Goal: Task Accomplishment & Management: Complete application form

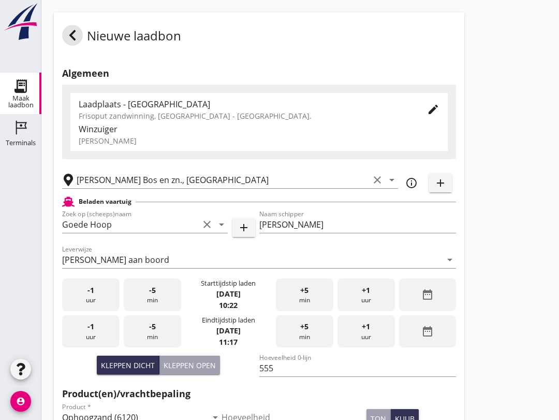
scroll to position [176, 0]
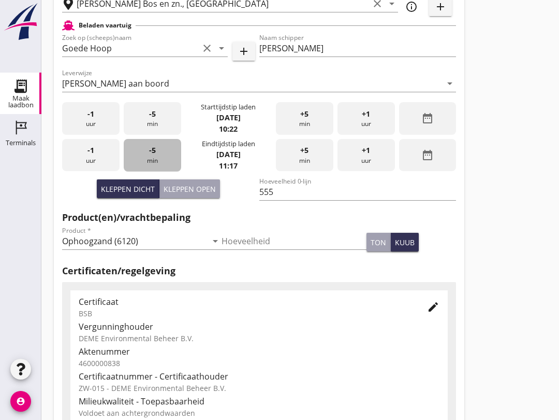
click at [150, 156] on span "-5" at bounding box center [152, 150] width 7 height 11
click at [159, 162] on div "-5 min" at bounding box center [153, 155] width 58 height 33
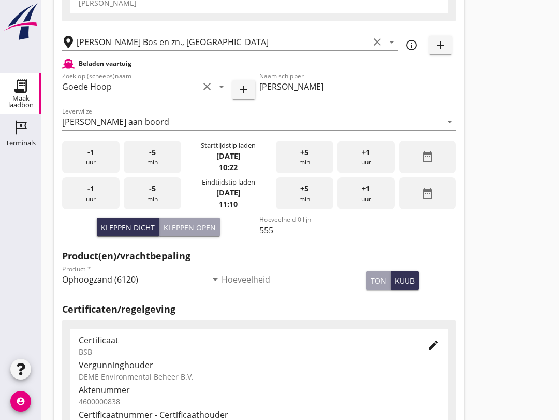
scroll to position [329, 0]
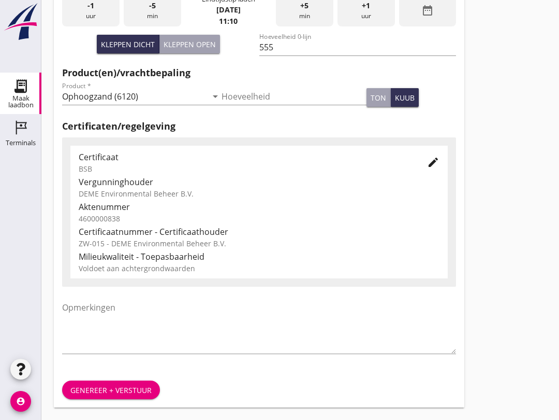
click at [134, 381] on button "Genereer + verstuur" at bounding box center [111, 389] width 98 height 19
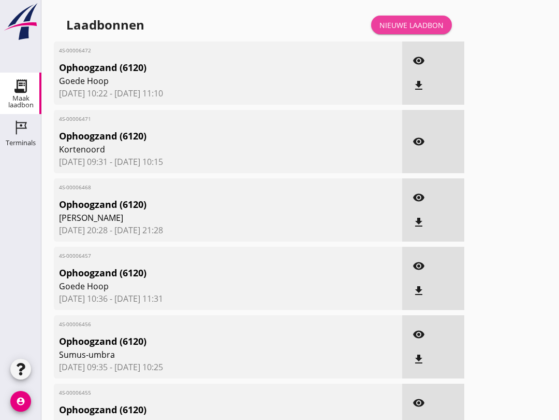
click at [400, 28] on link "Nieuwe laadbon" at bounding box center [411, 25] width 81 height 19
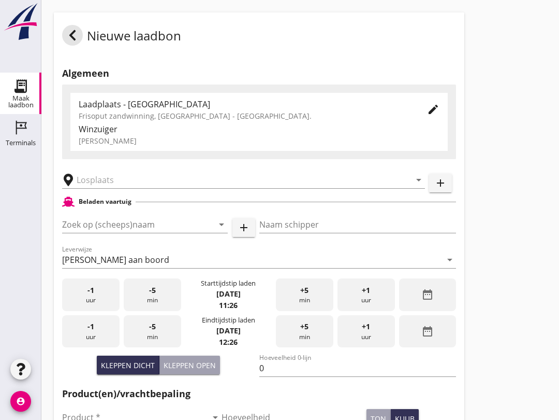
click at [116, 233] on input "Zoek op (scheeps)naam" at bounding box center [130, 224] width 137 height 17
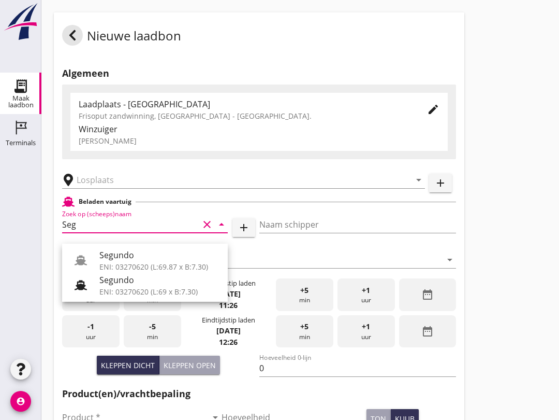
click at [141, 289] on div "ENI: 03270620 (L:69 x B:7.30)" at bounding box center [159, 291] width 120 height 11
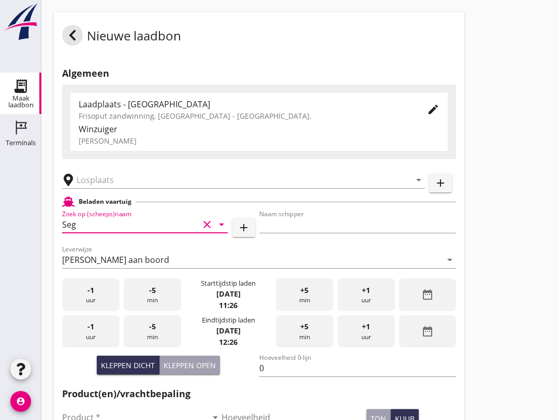
type input "Segundo"
type input "[PERSON_NAME]"
type input "478"
click at [299, 233] on input "[PERSON_NAME]" at bounding box center [358, 224] width 197 height 17
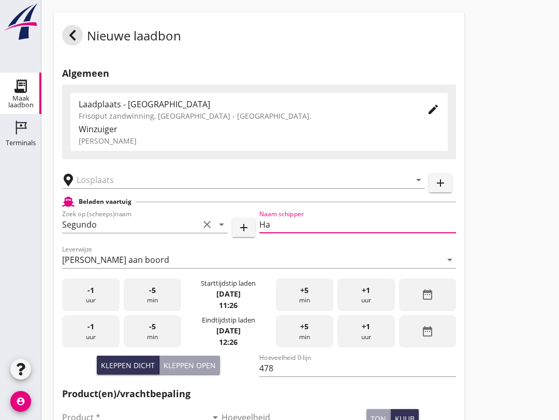
type input "H"
type input "R"
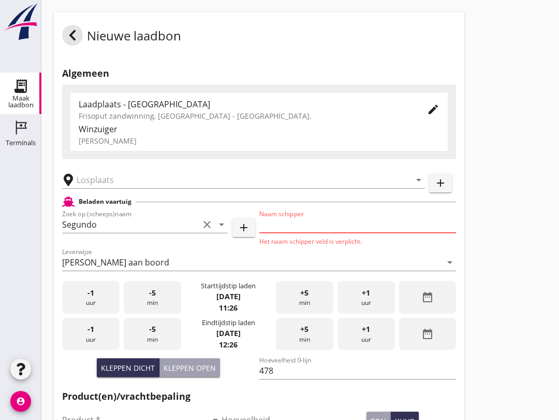
click at [111, 233] on input "Segundo" at bounding box center [130, 224] width 137 height 17
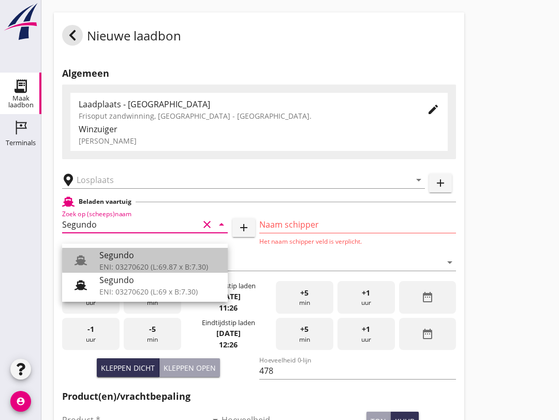
click at [144, 259] on div "Segundo" at bounding box center [159, 255] width 120 height 12
type input "Segundo"
type input "[PERSON_NAME]"
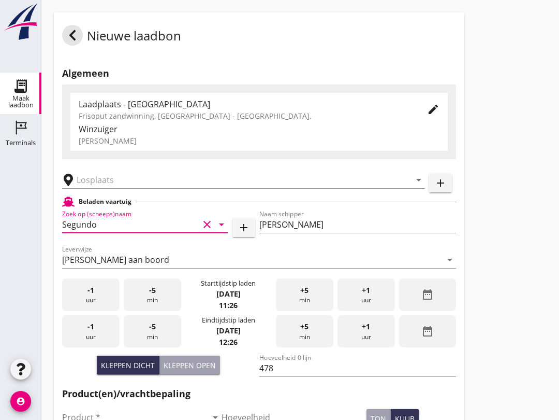
click at [139, 233] on input "Segundo" at bounding box center [130, 224] width 137 height 17
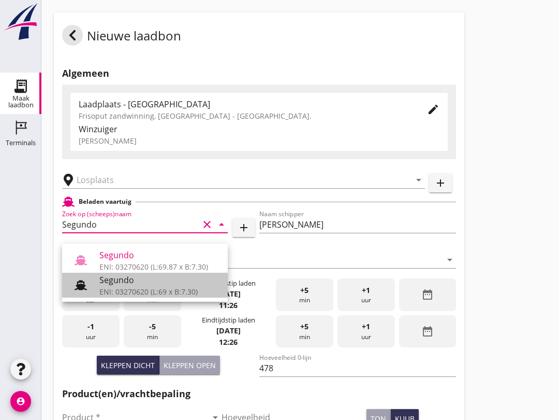
click at [135, 283] on div "Segundo" at bounding box center [159, 280] width 120 height 12
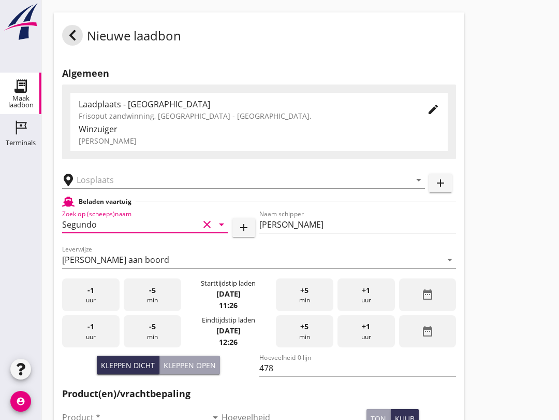
click at [184, 188] on input "text" at bounding box center [237, 179] width 320 height 17
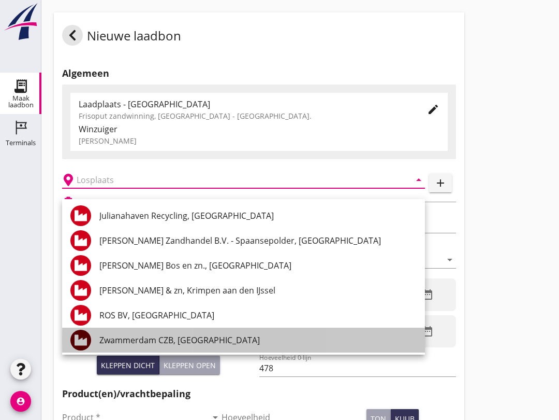
click at [214, 336] on div "Zwammerdam CZB, [GEOGRAPHIC_DATA]" at bounding box center [258, 340] width 318 height 12
type input "Zwammerdam CZB, [GEOGRAPHIC_DATA]"
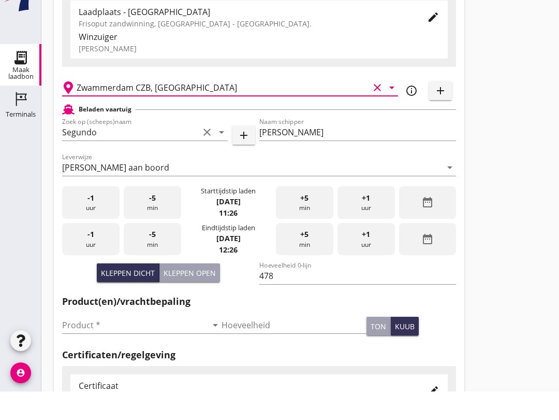
scroll to position [67, 0]
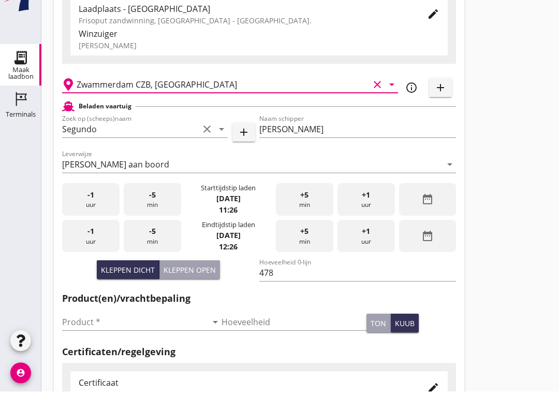
click at [121, 342] on input "Product *" at bounding box center [134, 350] width 145 height 17
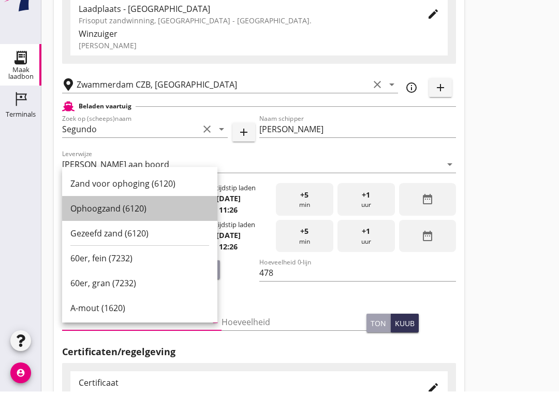
click at [138, 231] on div "Ophoogzand (6120)" at bounding box center [139, 237] width 139 height 12
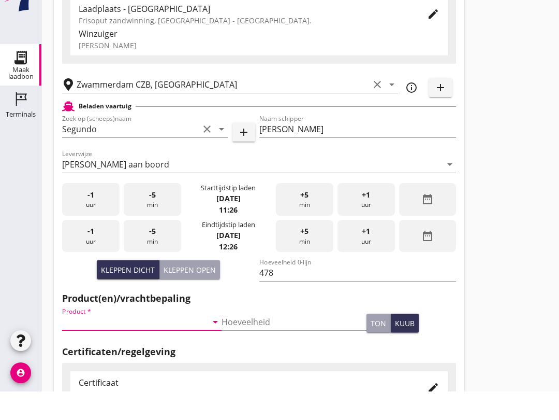
type input "Ophoogzand (6120)"
